Goal: Task Accomplishment & Management: Manage account settings

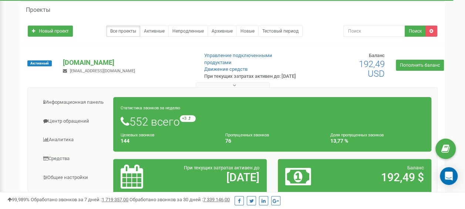
scroll to position [74, 0]
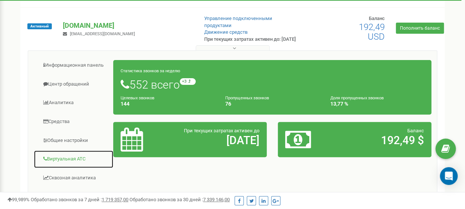
click at [77, 161] on link "Виртуальная АТС" at bounding box center [74, 159] width 80 height 18
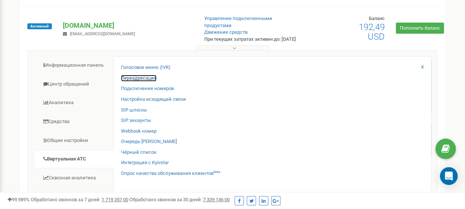
click at [127, 82] on link "Переадресация" at bounding box center [138, 78] width 35 height 7
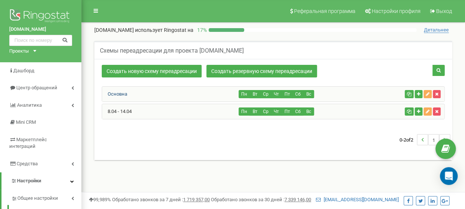
click at [121, 92] on link "Основна" at bounding box center [114, 94] width 25 height 6
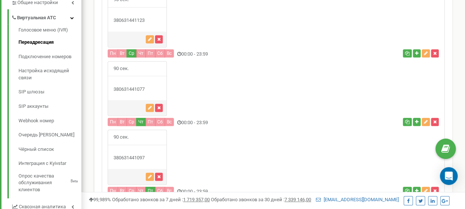
scroll to position [185, 0]
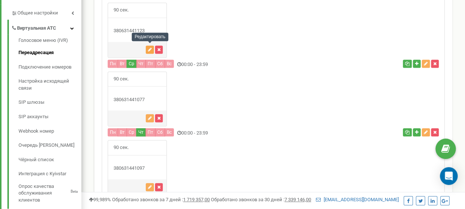
click at [149, 47] on icon "button" at bounding box center [150, 49] width 4 height 4
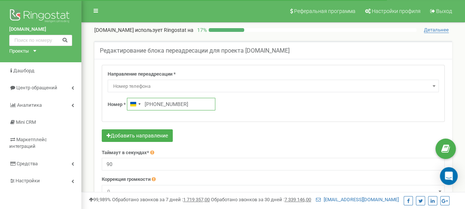
click at [186, 102] on input "+380631441123" at bounding box center [171, 104] width 88 height 13
paste input "0631441097"
click at [147, 103] on input "+0631441097" at bounding box center [171, 104] width 88 height 13
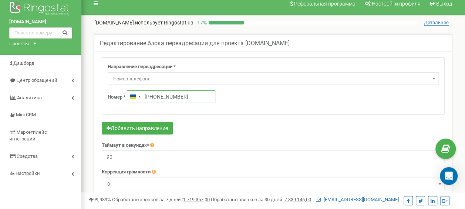
scroll to position [111, 0]
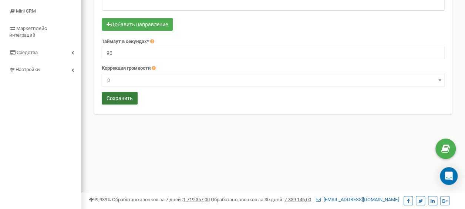
type input "+380 63 144 1097"
click at [131, 100] on button "Сохранить" at bounding box center [120, 98] width 36 height 13
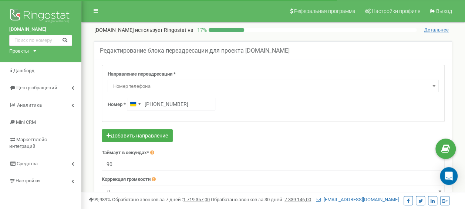
click at [185, 103] on input "+380631441077" at bounding box center [171, 104] width 88 height 13
click at [149, 104] on input "[PHONE_NUMBER]" at bounding box center [171, 104] width 88 height 13
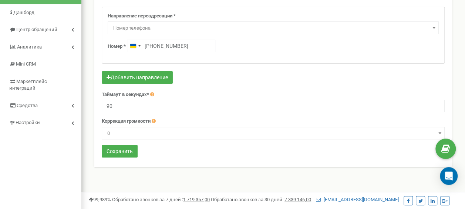
scroll to position [111, 0]
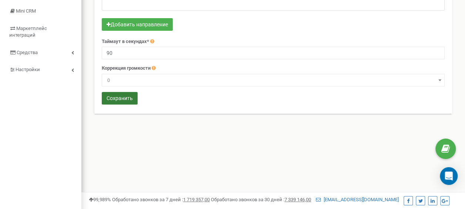
type input "+380 63 144 1097"
click at [124, 96] on button "Сохранить" at bounding box center [120, 98] width 36 height 13
